Goal: Information Seeking & Learning: Learn about a topic

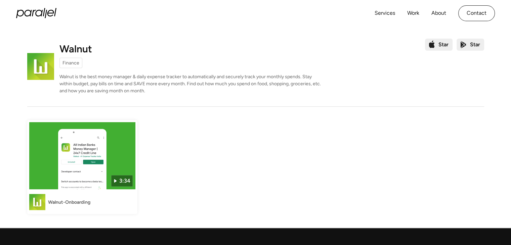
click at [73, 62] on div "Finance" at bounding box center [70, 62] width 17 height 7
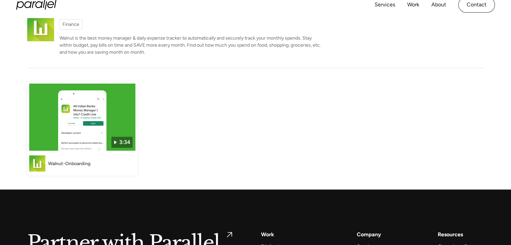
scroll to position [21, 0]
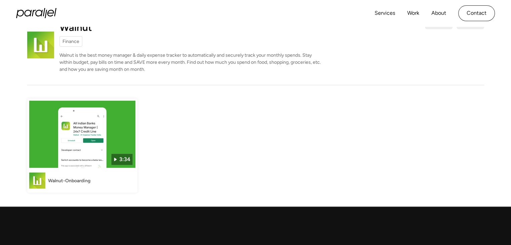
click at [82, 135] on img at bounding box center [82, 134] width 106 height 67
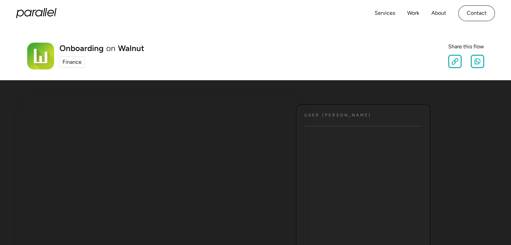
click at [38, 12] on icon "home" at bounding box center [36, 13] width 40 height 10
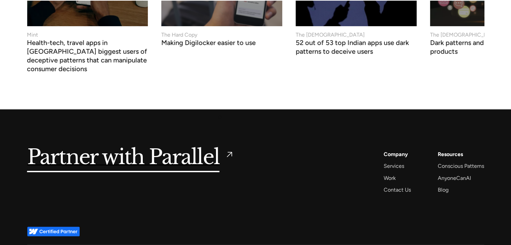
scroll to position [2636, 0]
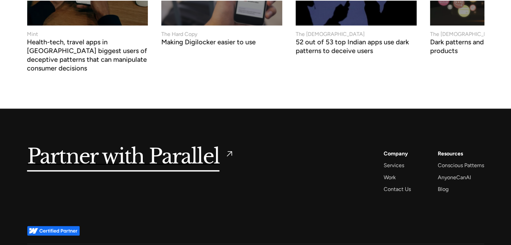
click at [441, 149] on div "Resources" at bounding box center [450, 153] width 25 height 9
click at [440, 185] on div "Blog" at bounding box center [443, 189] width 11 height 9
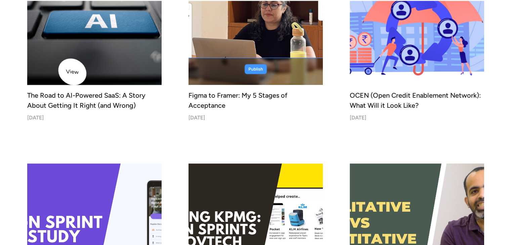
scroll to position [297, 0]
